Goal: Task Accomplishment & Management: Manage account settings

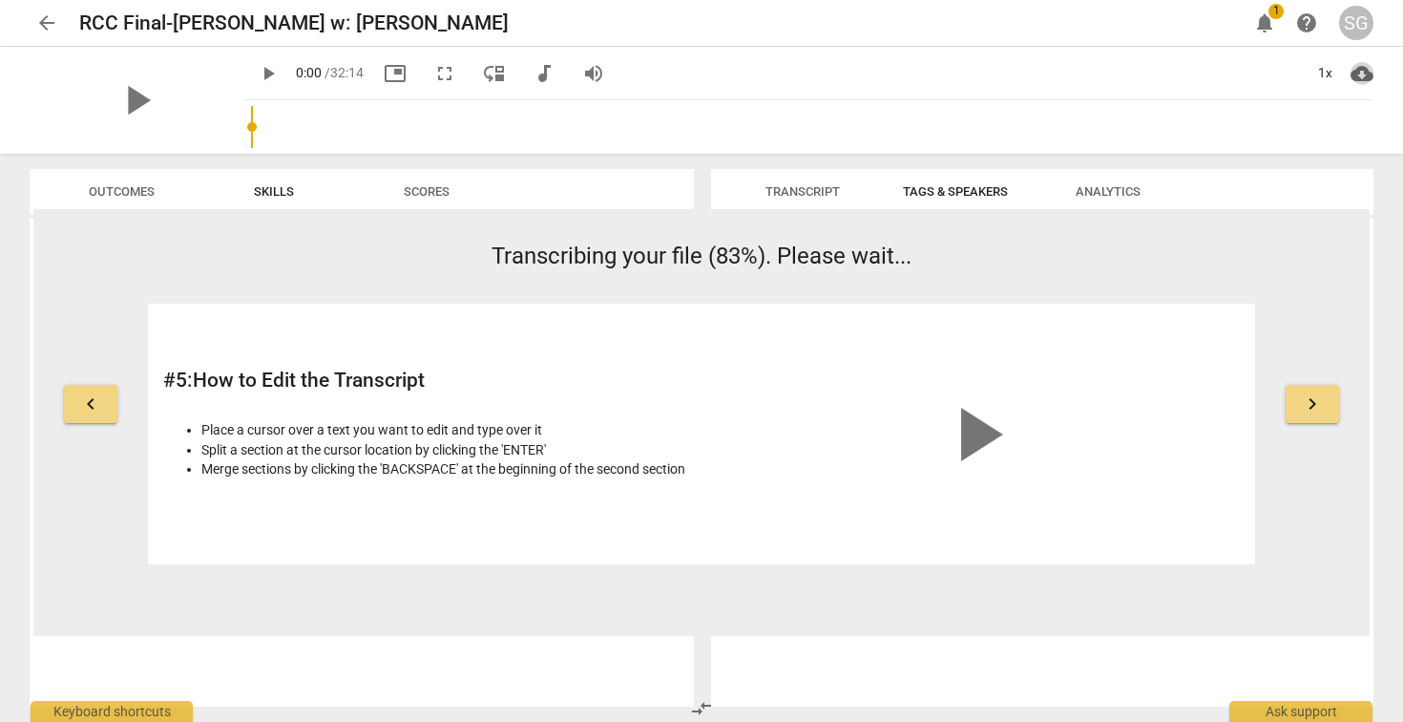
click at [1359, 74] on span "cloud_download" at bounding box center [1362, 73] width 23 height 23
click at [1248, 286] on div at bounding box center [701, 361] width 1403 height 722
click at [793, 191] on span "Transcript" at bounding box center [803, 191] width 74 height 14
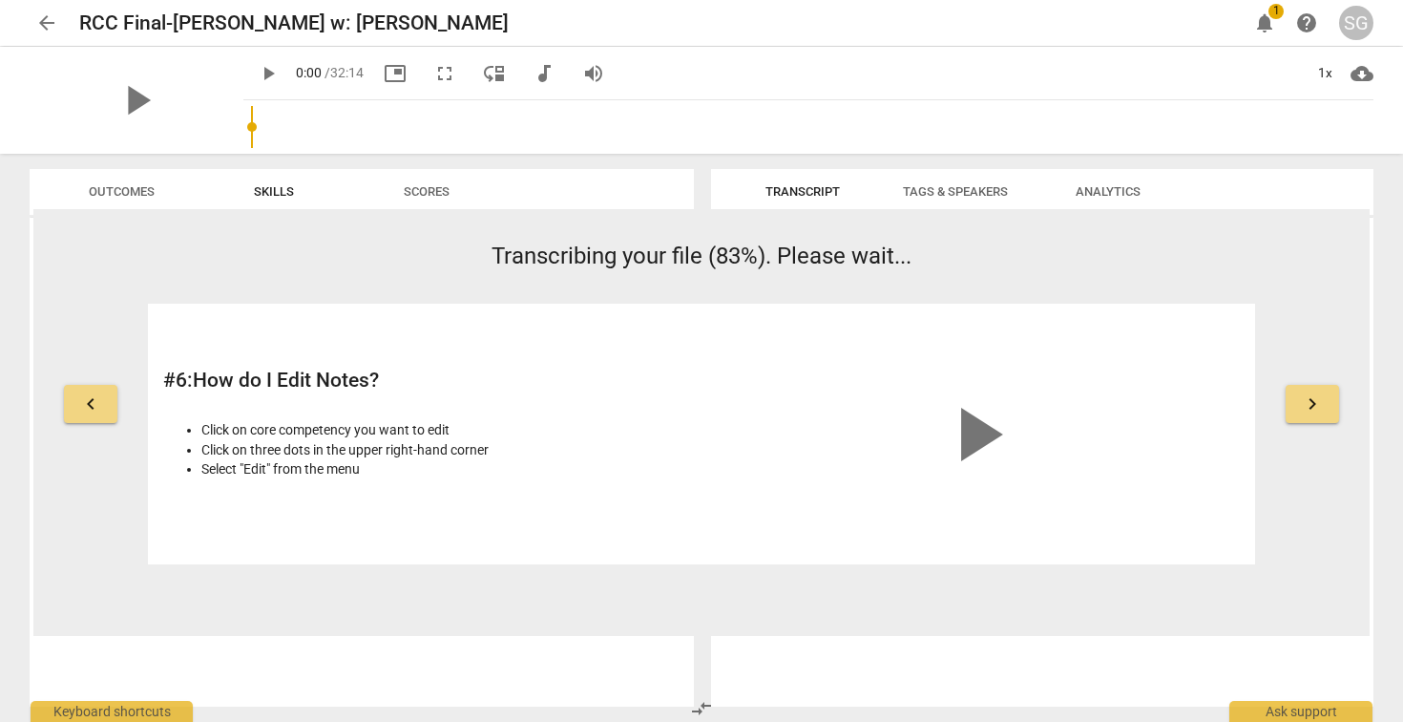
click at [788, 186] on span "Transcript" at bounding box center [803, 191] width 74 height 14
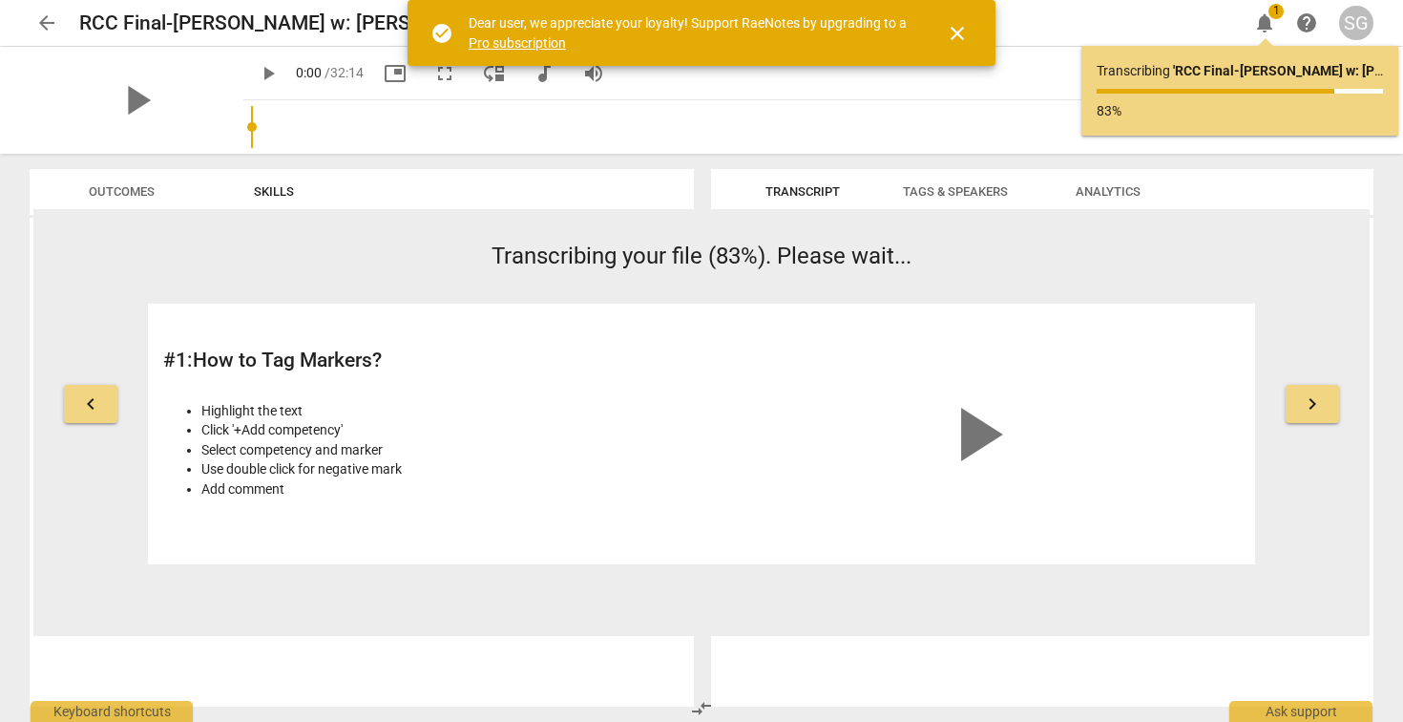
click at [955, 30] on span "close" at bounding box center [957, 33] width 23 height 23
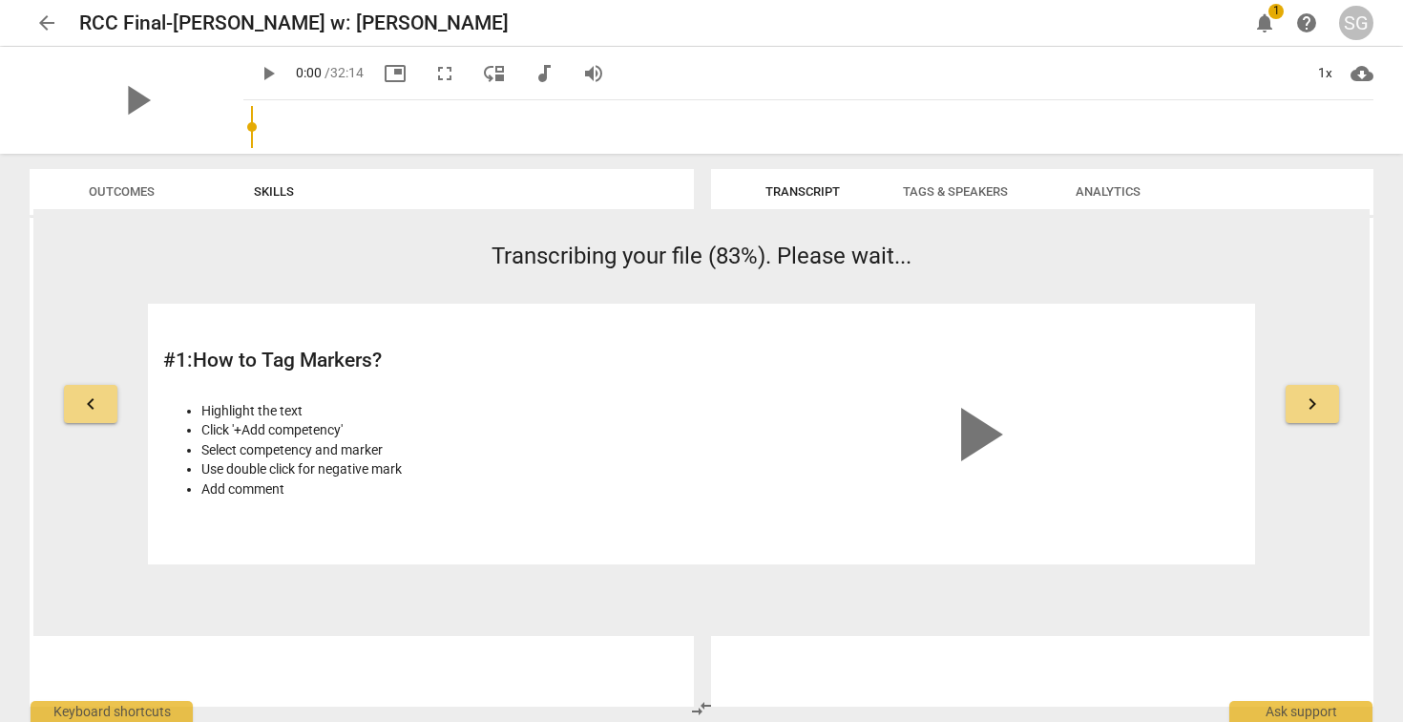
click at [1266, 21] on span "notifications" at bounding box center [1264, 22] width 23 height 23
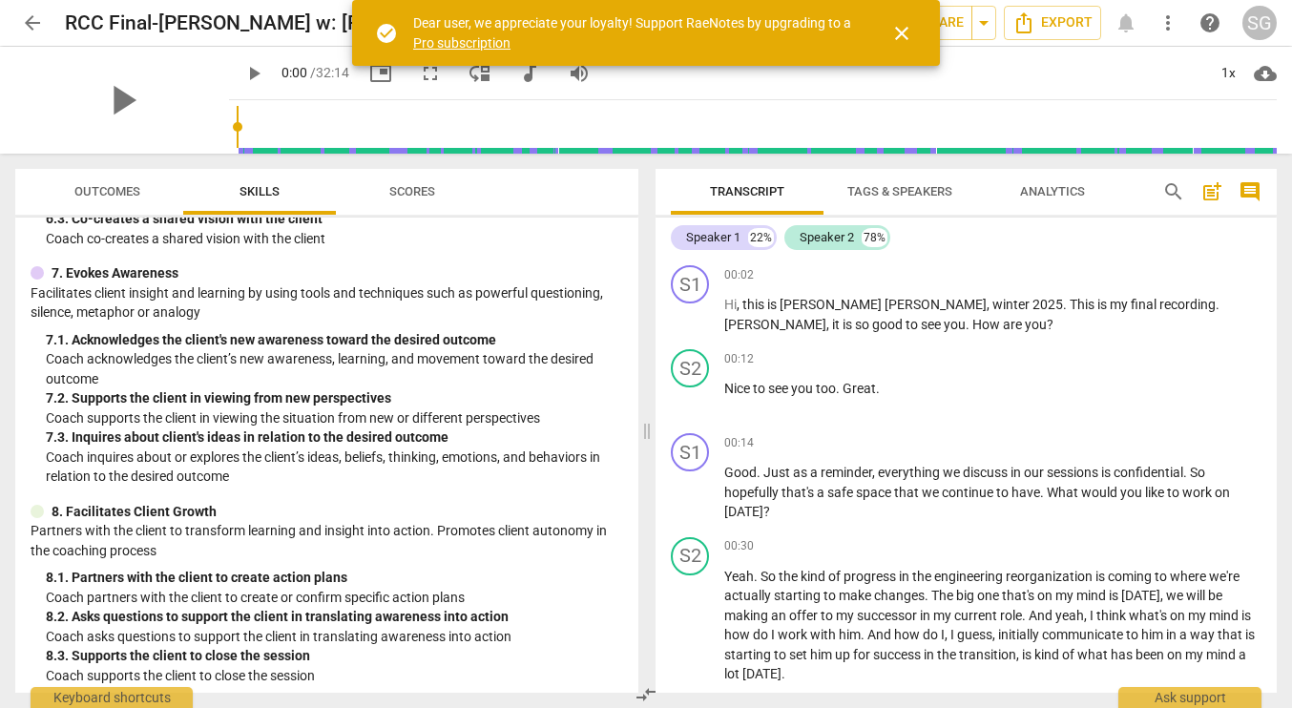
scroll to position [1100, 0]
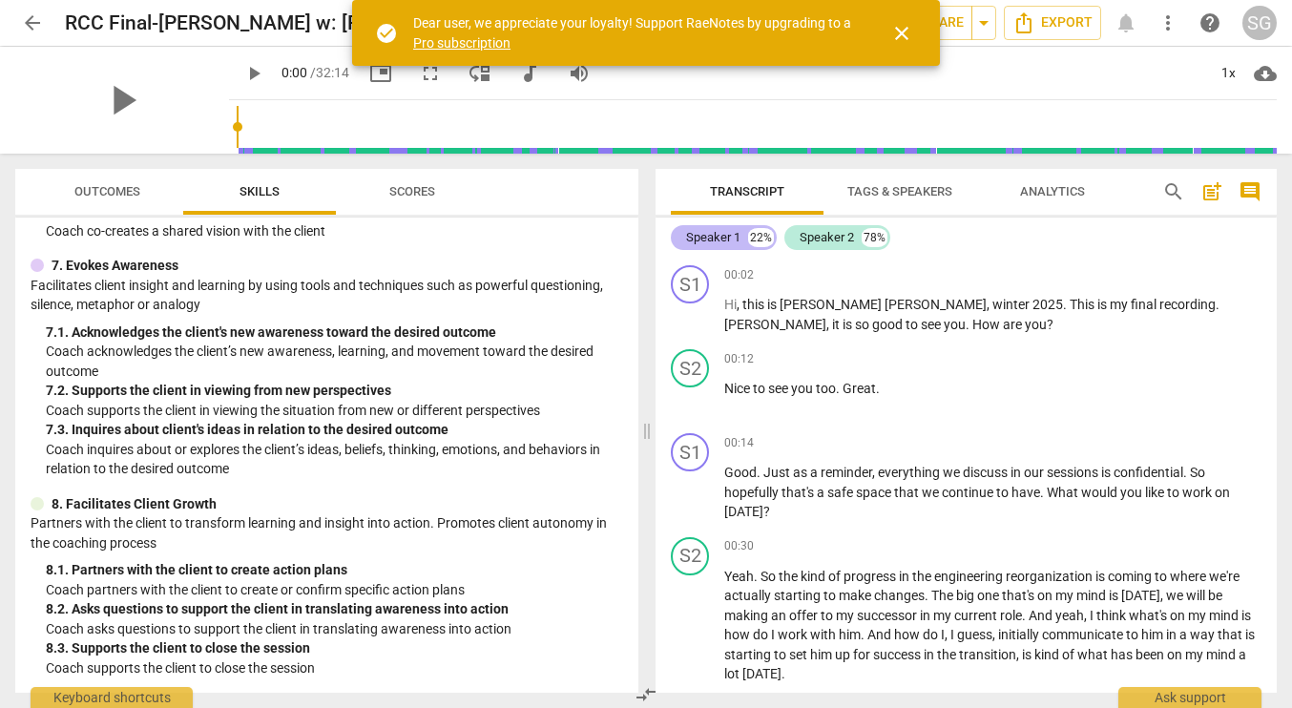
click at [701, 238] on div "Speaker 1" at bounding box center [713, 237] width 54 height 19
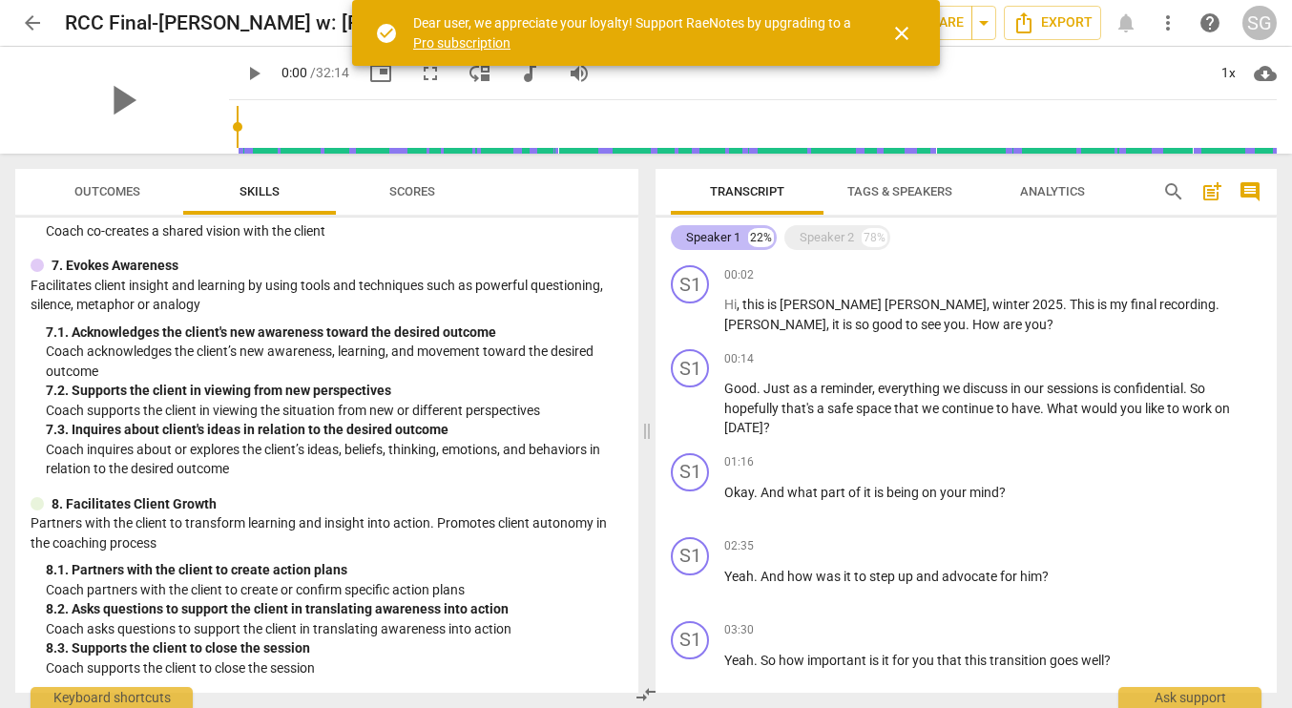
click at [725, 237] on div "Speaker 1" at bounding box center [713, 237] width 54 height 19
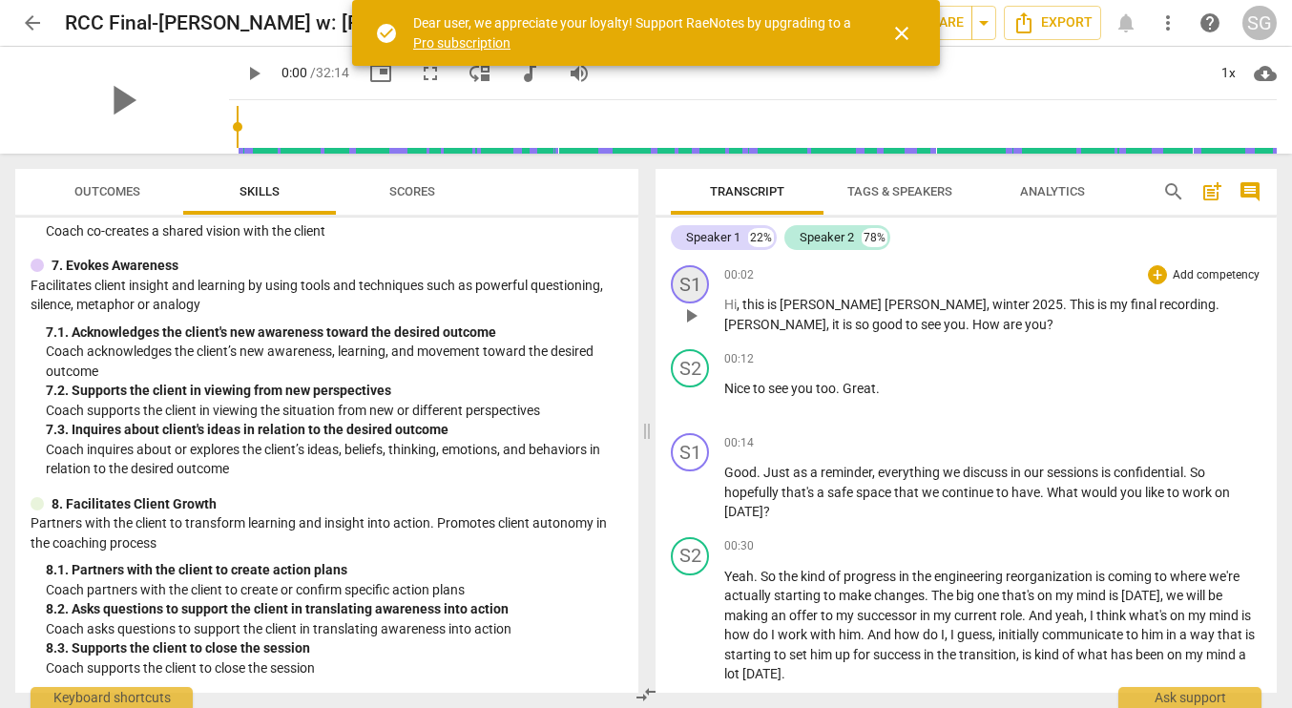
click at [689, 282] on div "S1" at bounding box center [690, 284] width 38 height 38
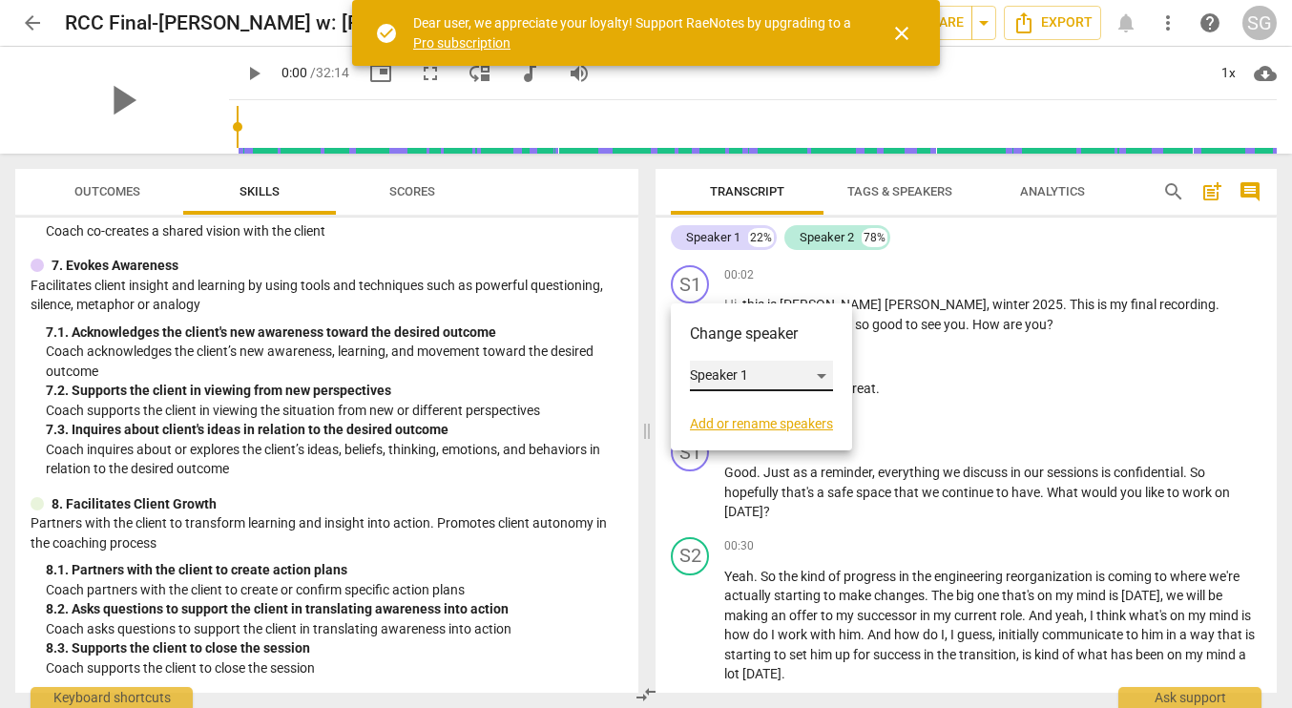
click at [740, 369] on div "Speaker 1" at bounding box center [761, 376] width 143 height 31
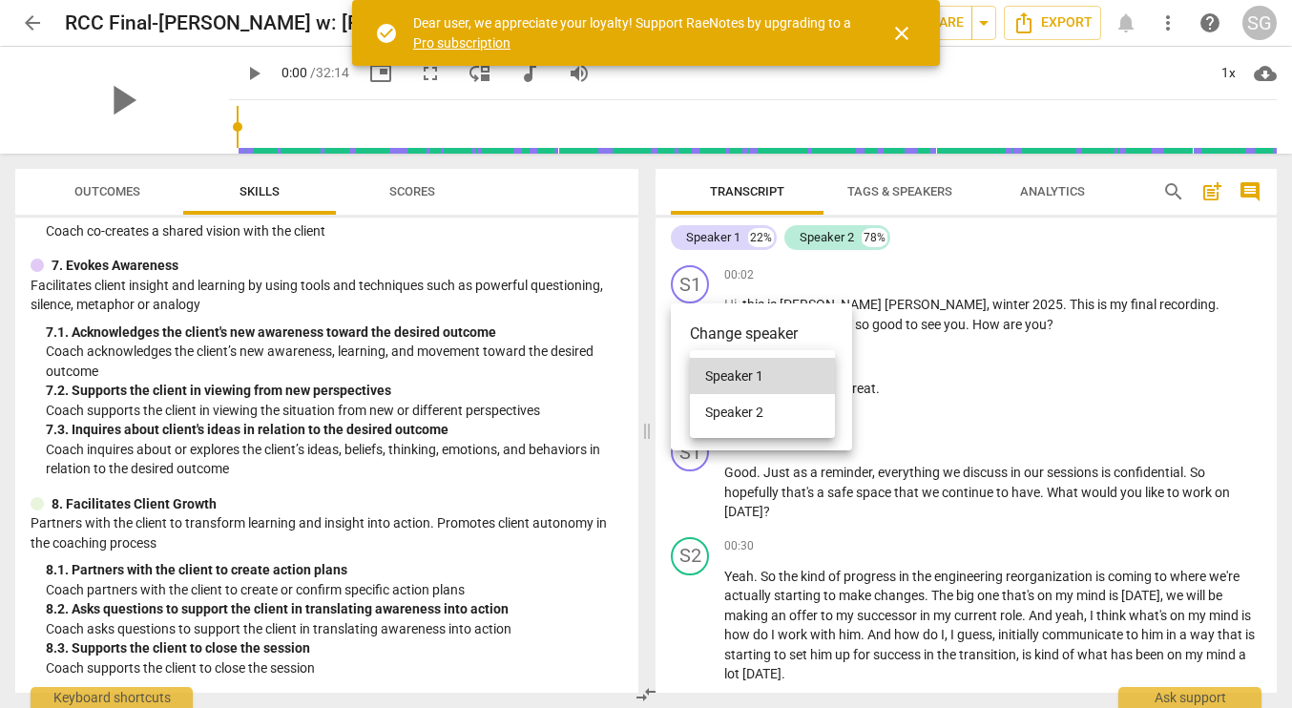
click at [733, 331] on div at bounding box center [646, 354] width 1292 height 708
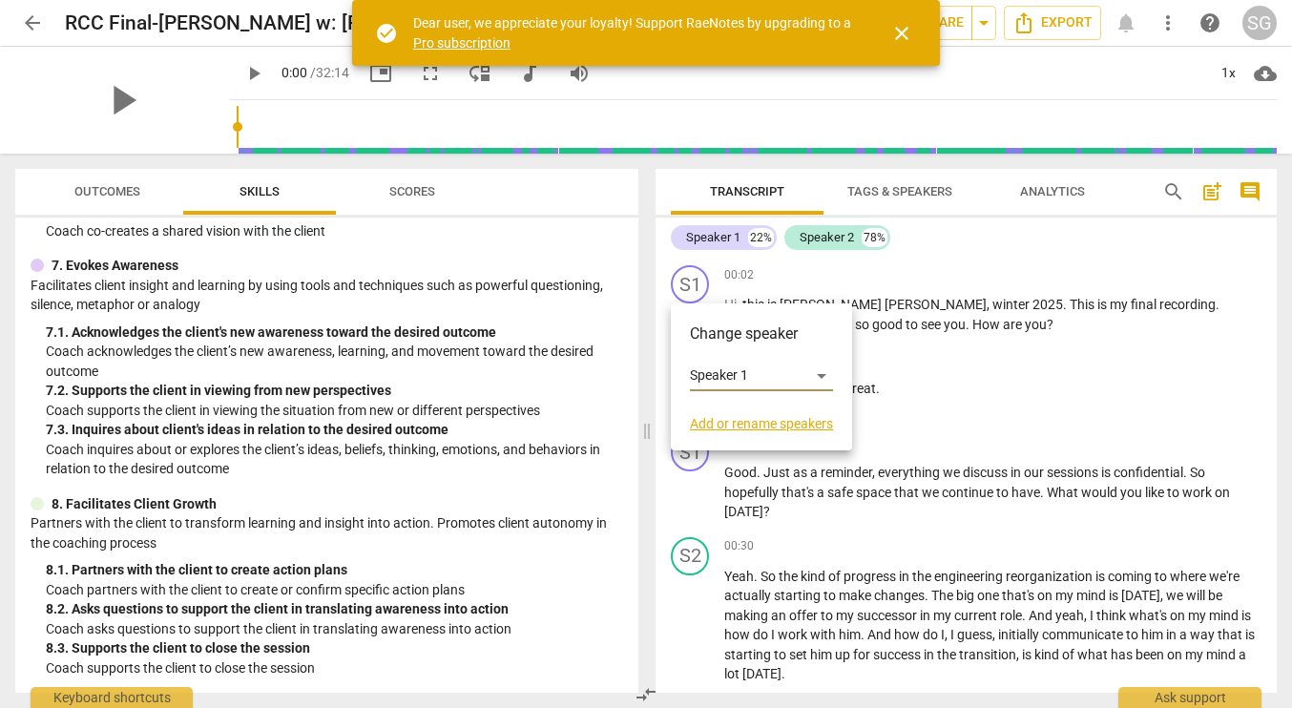
click at [733, 422] on link "Add or rename speakers" at bounding box center [761, 423] width 143 height 15
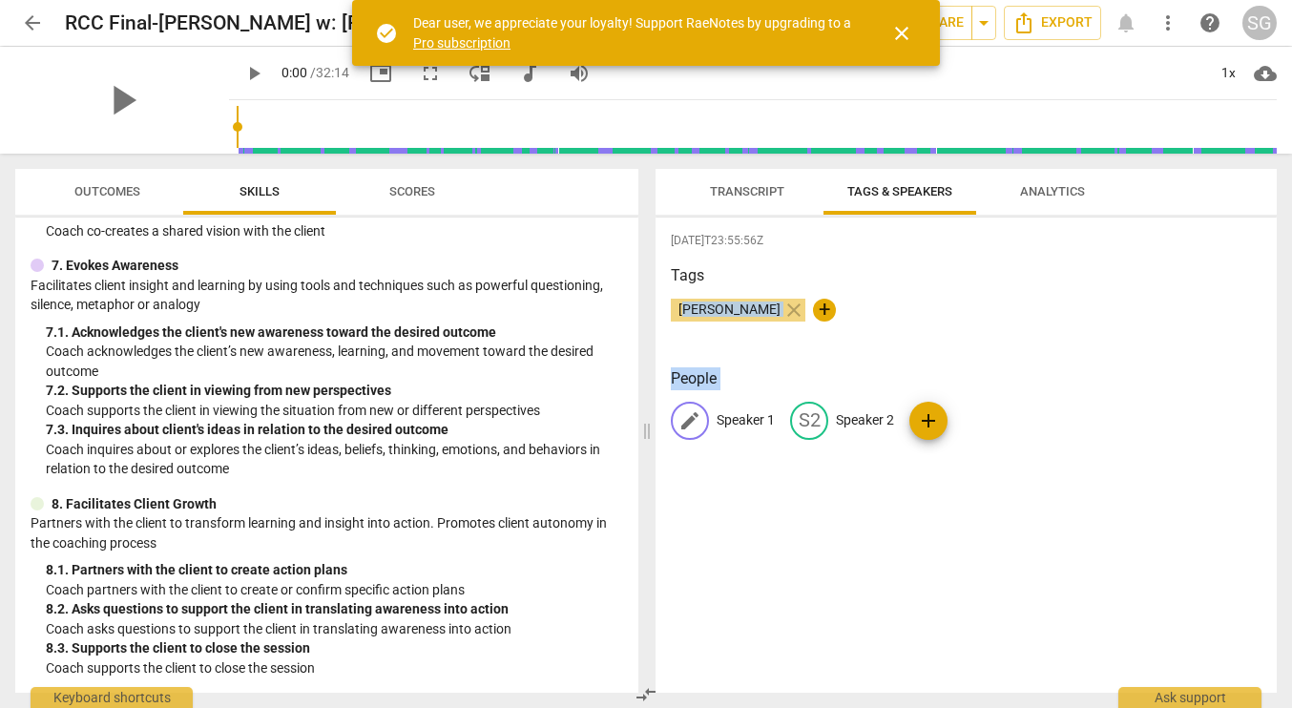
drag, startPoint x: 684, startPoint y: 307, endPoint x: 697, endPoint y: 408, distance: 101.0
click at [697, 423] on div "[DATE]T23:55:56Z Tags [PERSON_NAME] close + People edit Speaker 1 S2 Speaker 2 …" at bounding box center [966, 455] width 621 height 475
click at [695, 373] on h3 "People" at bounding box center [966, 379] width 591 height 23
click at [710, 381] on h3 "People" at bounding box center [966, 379] width 591 height 23
click at [693, 422] on span "edit" at bounding box center [690, 421] width 23 height 23
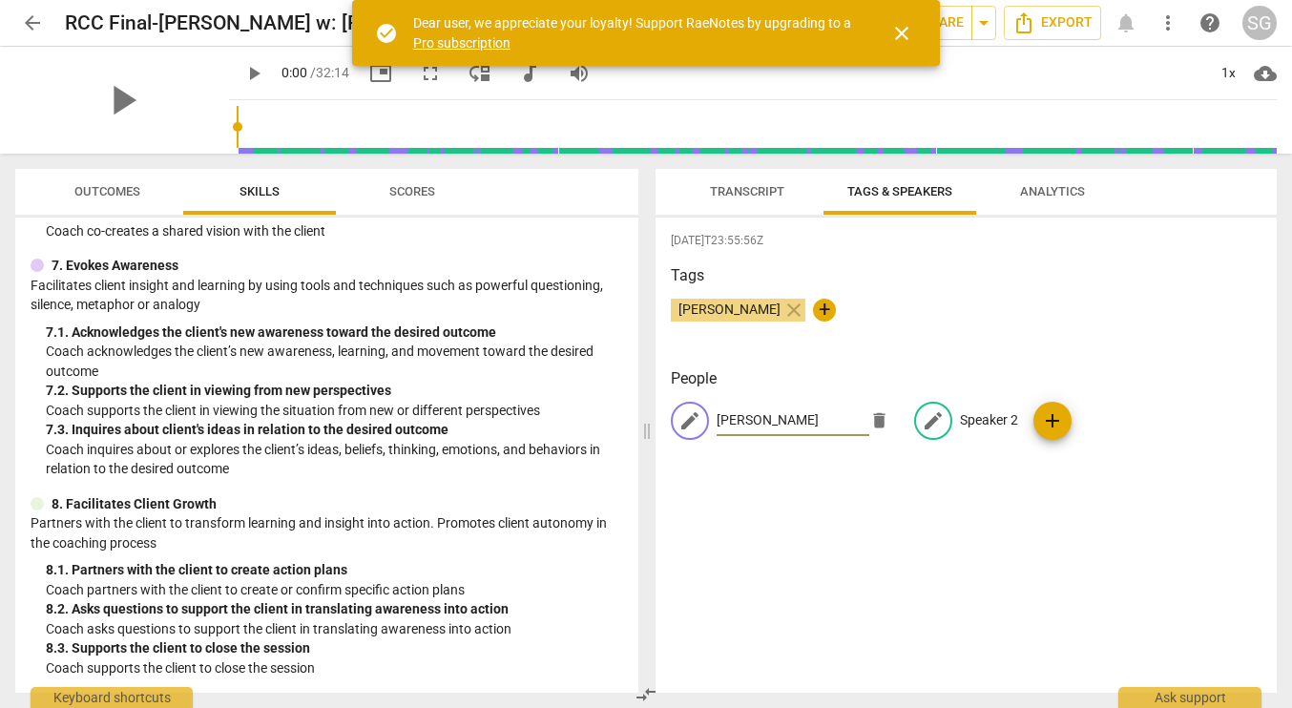
type input "[PERSON_NAME]"
click at [922, 415] on span "edit" at bounding box center [933, 421] width 23 height 23
type input "[PERSON_NAME]"
click at [1039, 571] on div "[DATE]T23:55:56Z Tags [PERSON_NAME] close + People [PERSON_NAME] edit [PERSON_N…" at bounding box center [966, 455] width 621 height 475
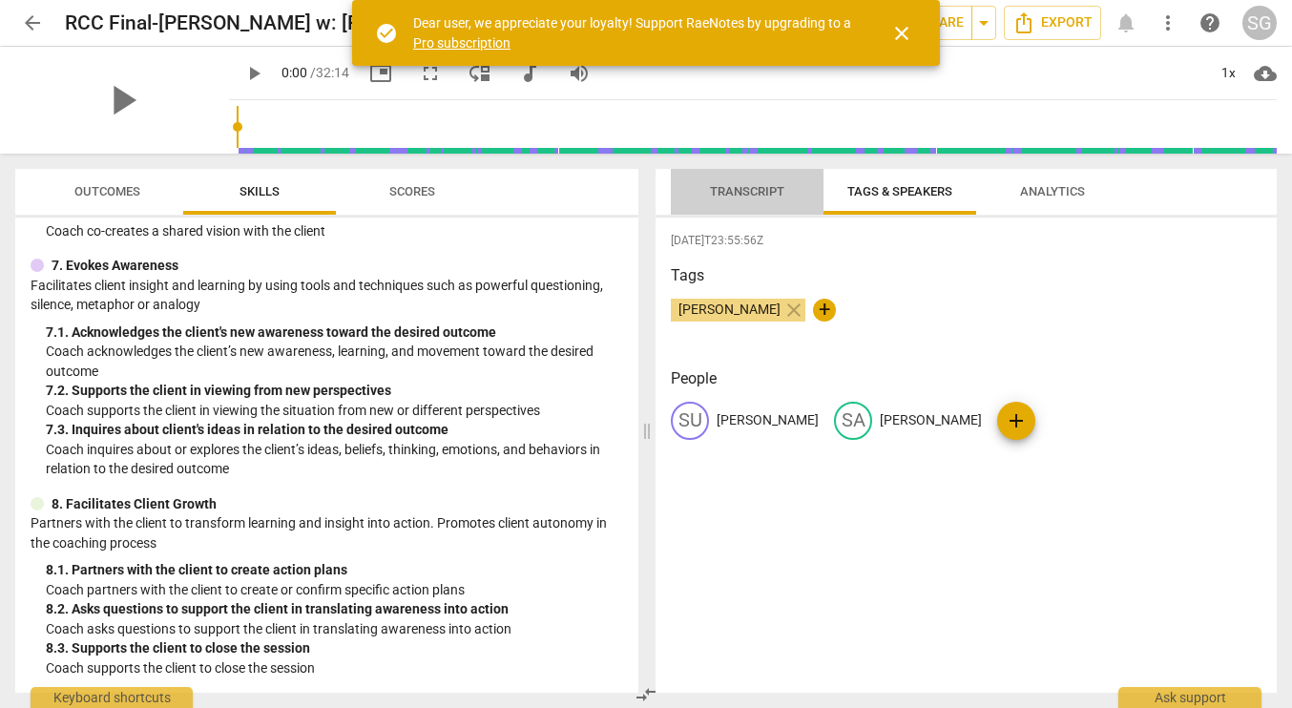
click at [741, 194] on span "Transcript" at bounding box center [747, 191] width 74 height 14
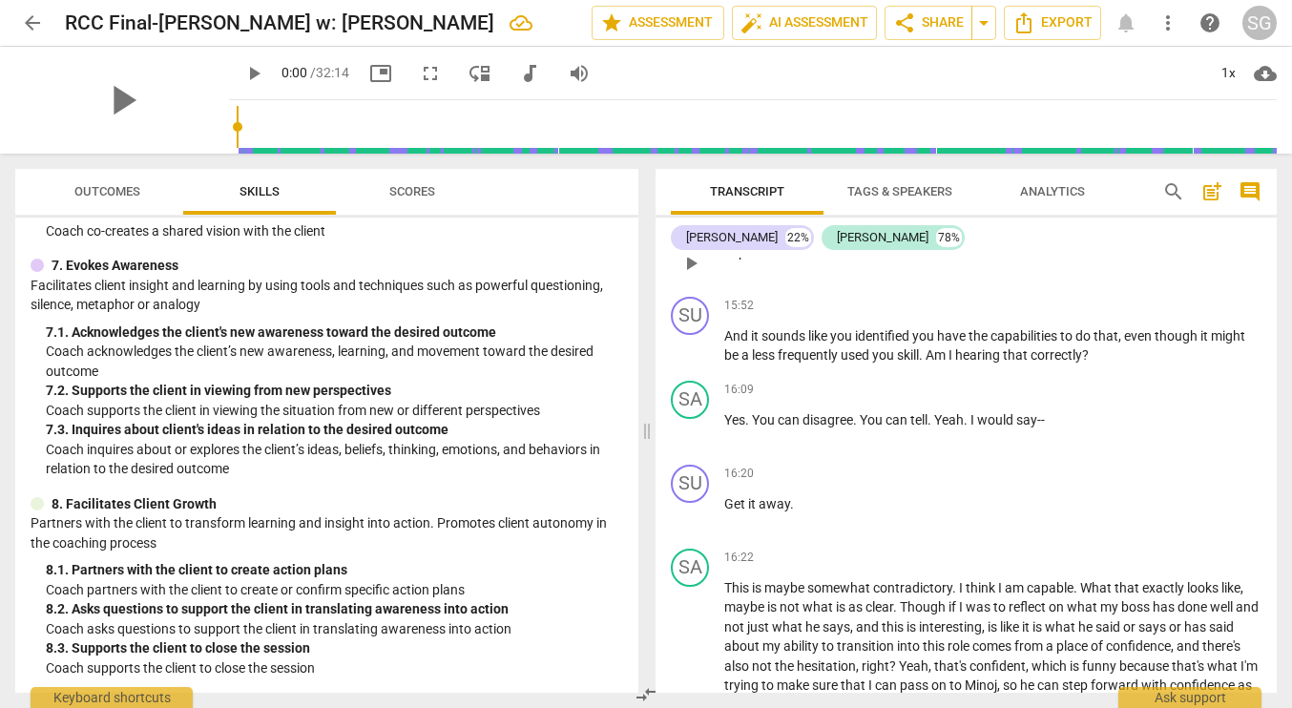
scroll to position [4310, 0]
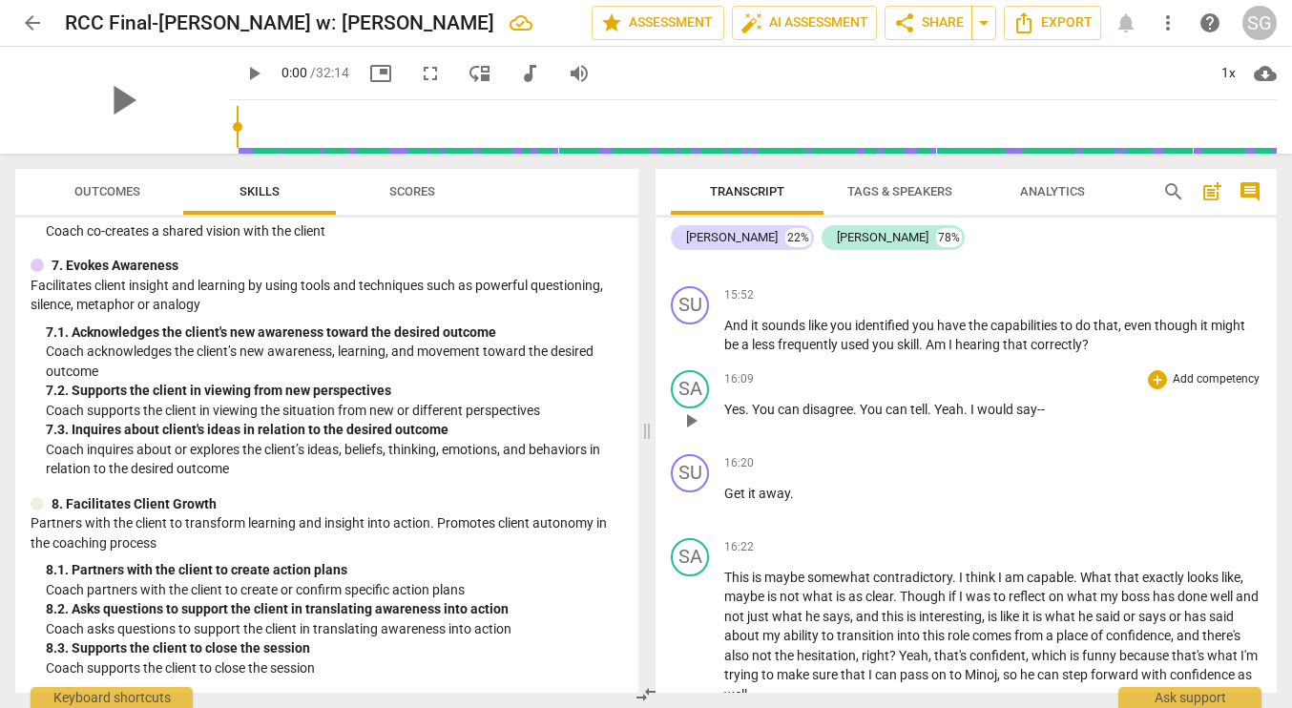
click at [752, 417] on span "You" at bounding box center [765, 409] width 26 height 15
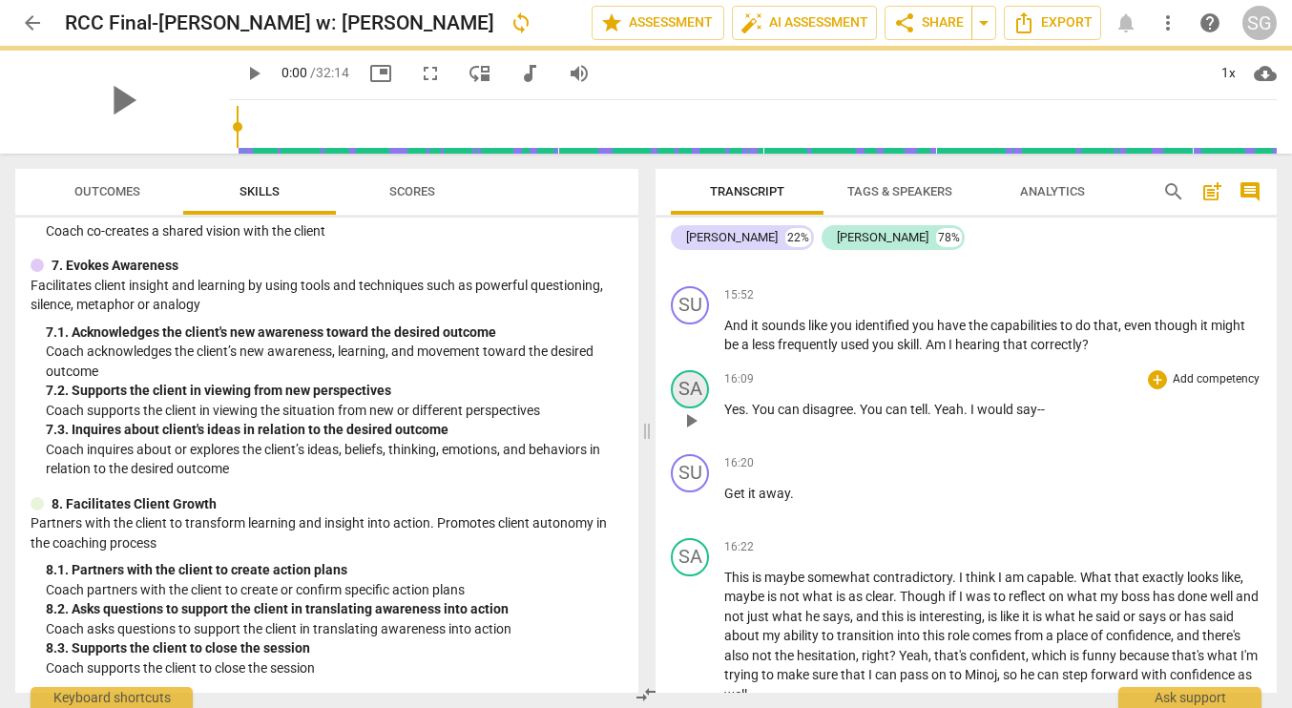
click at [688, 409] on div "SA" at bounding box center [690, 389] width 38 height 38
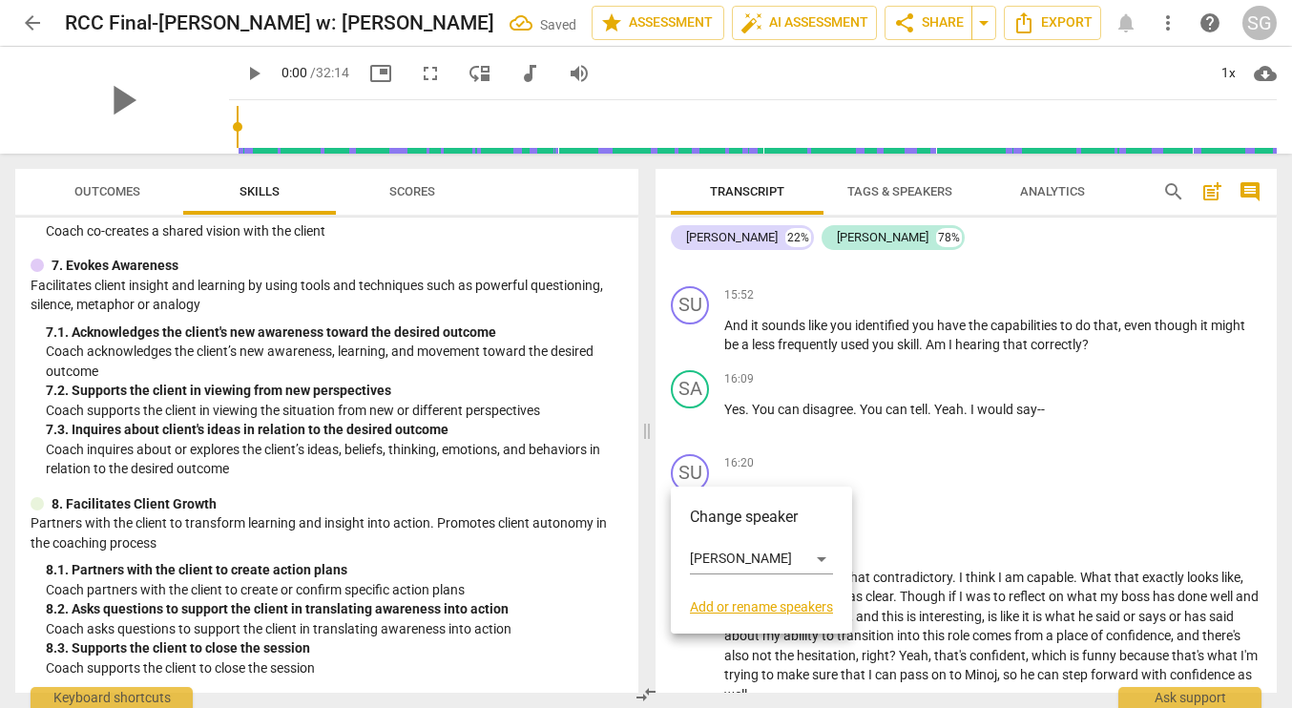
click at [816, 449] on div at bounding box center [646, 354] width 1292 height 708
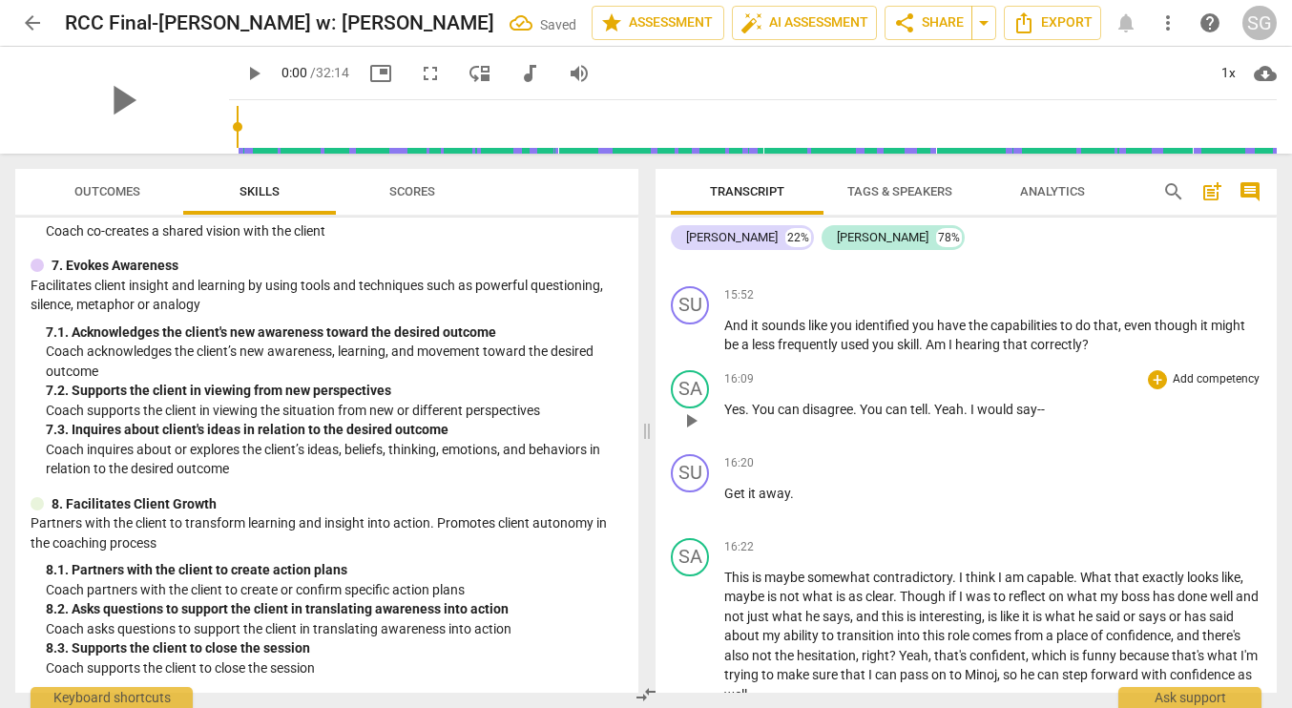
click at [754, 417] on span "You" at bounding box center [765, 409] width 26 height 15
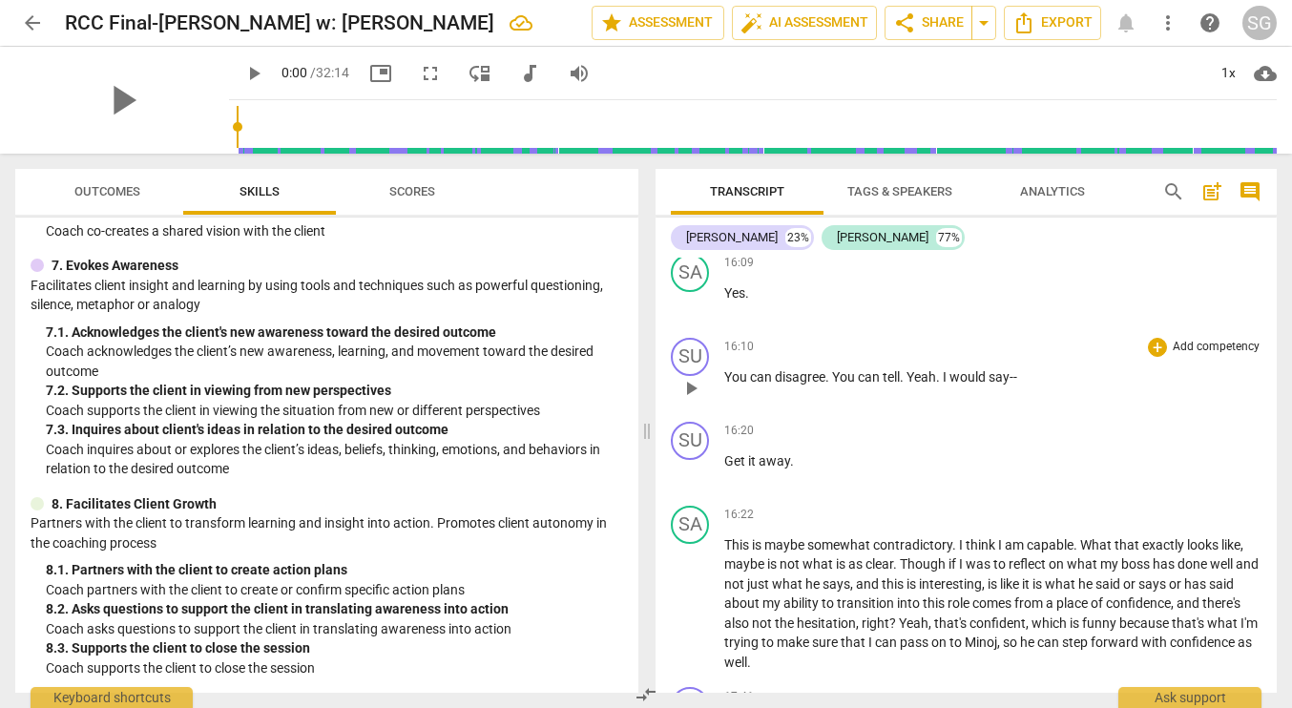
scroll to position [4433, 0]
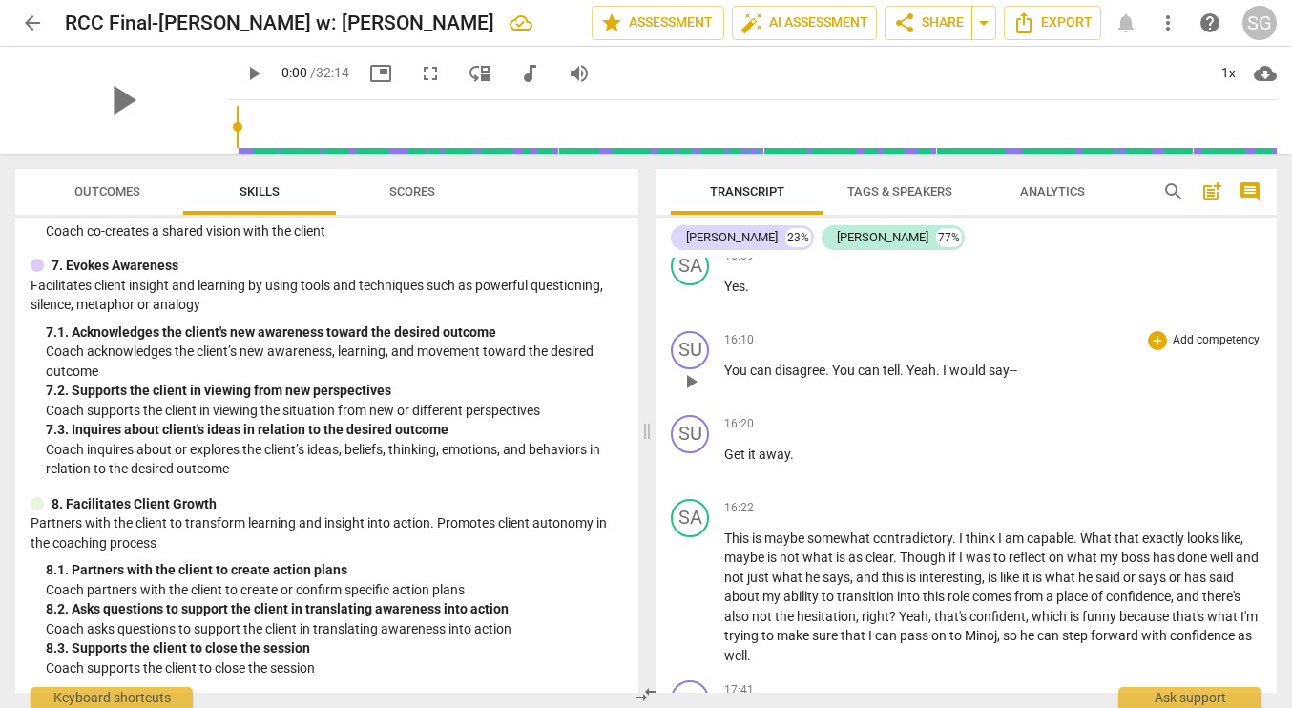
click at [912, 378] on span "Yeah" at bounding box center [922, 370] width 30 height 15
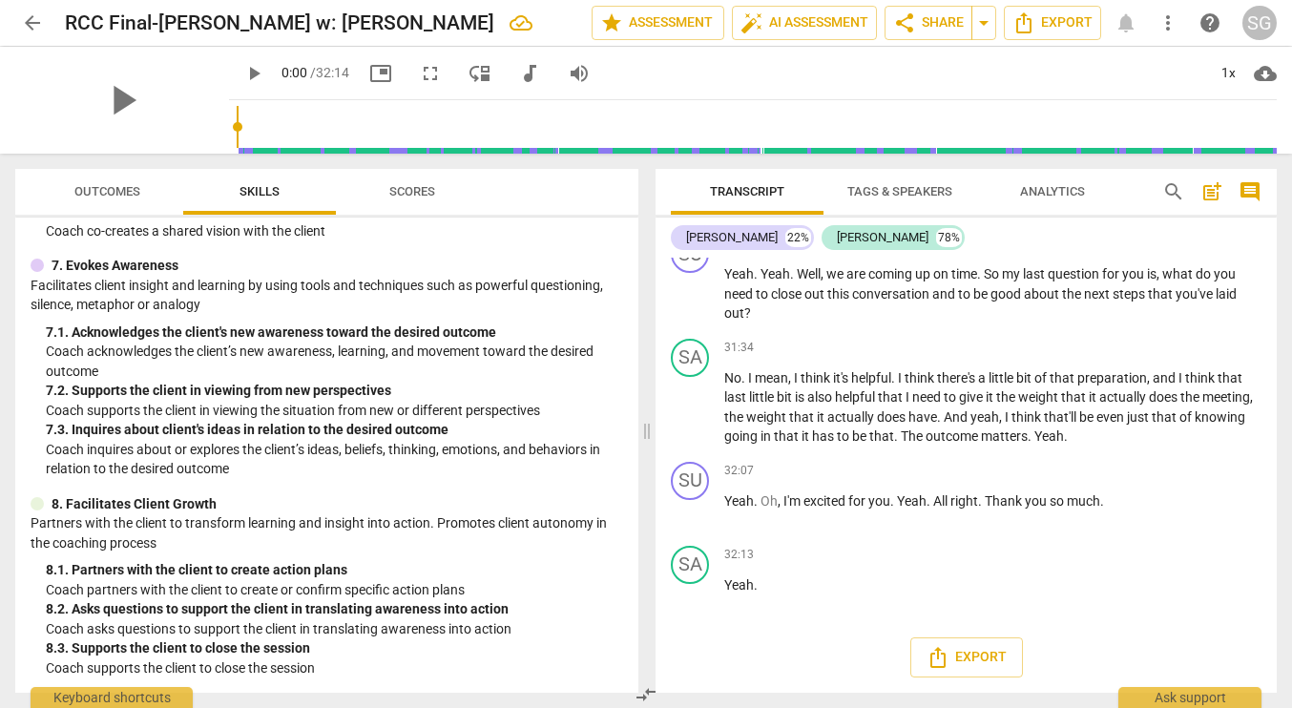
scroll to position [7995, 0]
click at [941, 650] on icon "Export" at bounding box center [938, 657] width 23 height 23
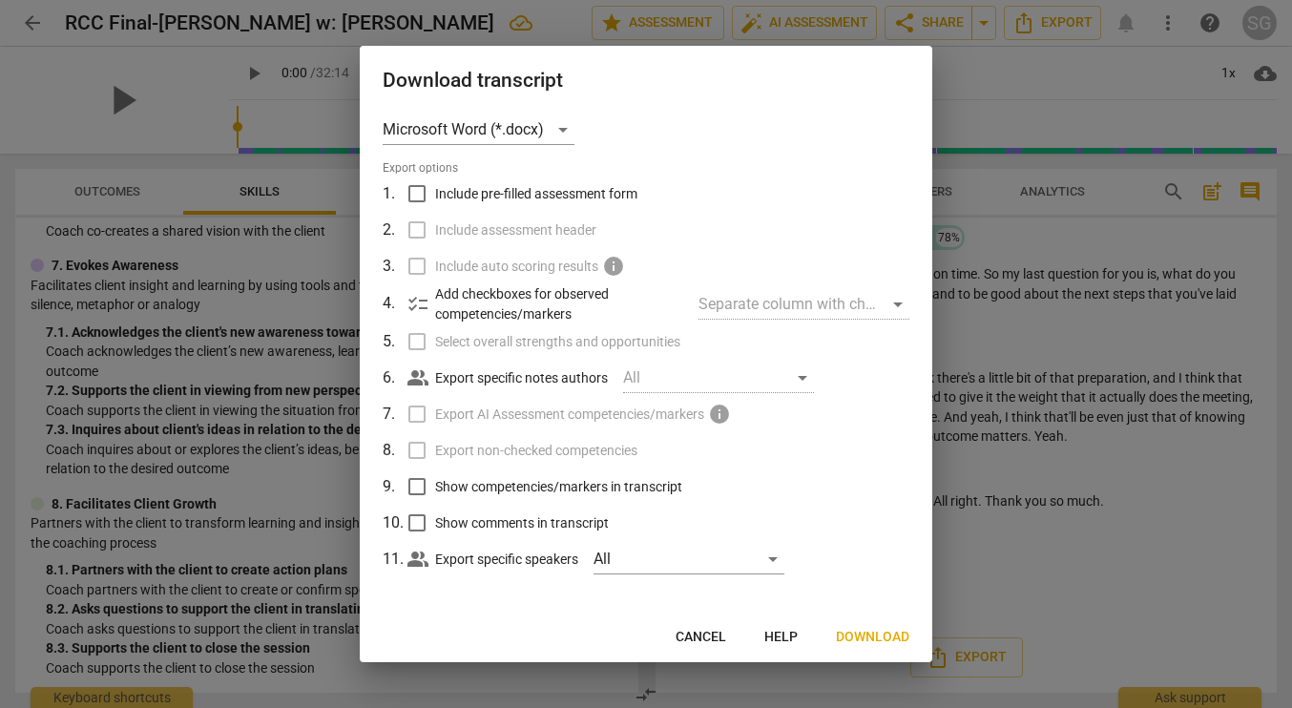
scroll to position [15, 0]
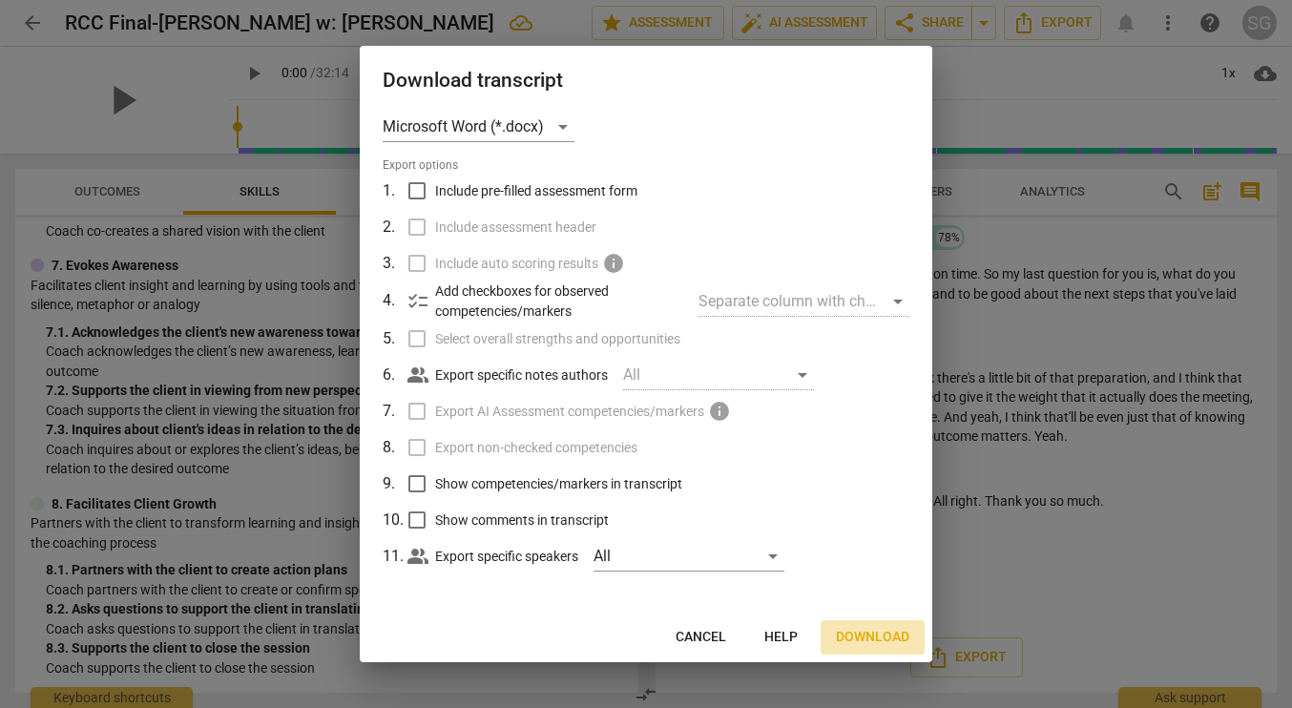
click at [862, 629] on span "Download" at bounding box center [873, 637] width 74 height 19
